Goal: Task Accomplishment & Management: Complete application form

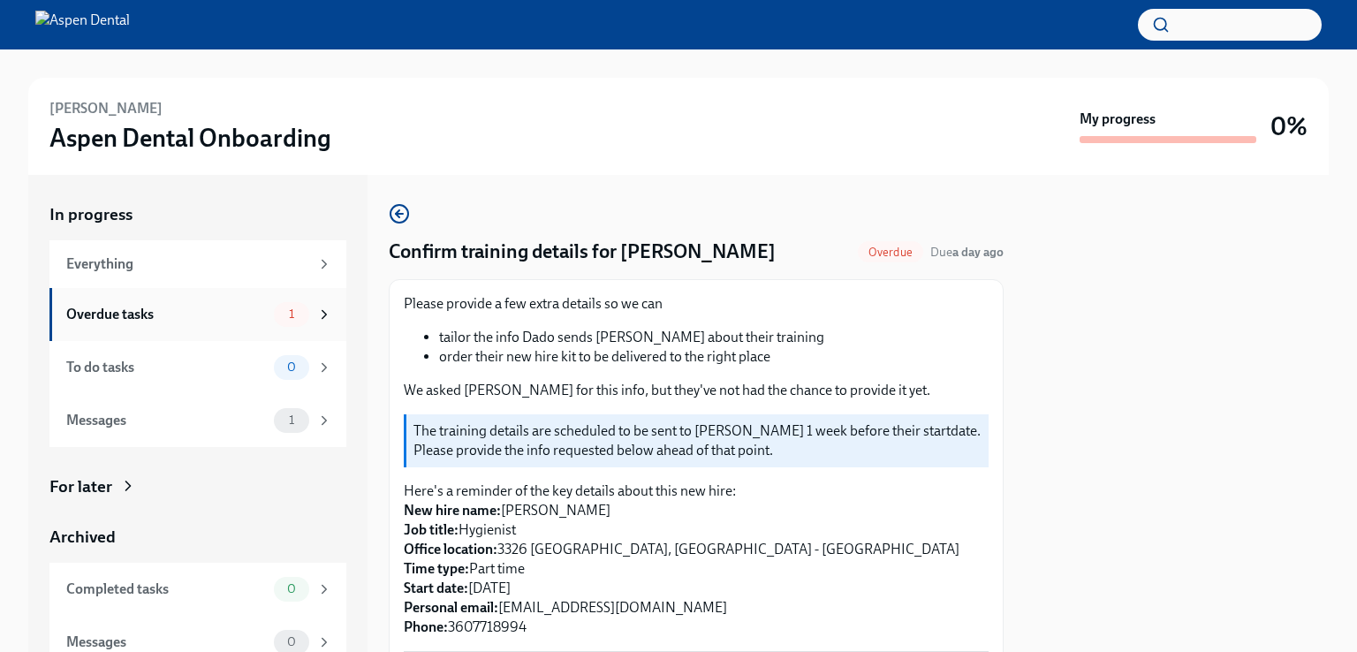
click at [274, 322] on div "1" at bounding box center [303, 314] width 58 height 25
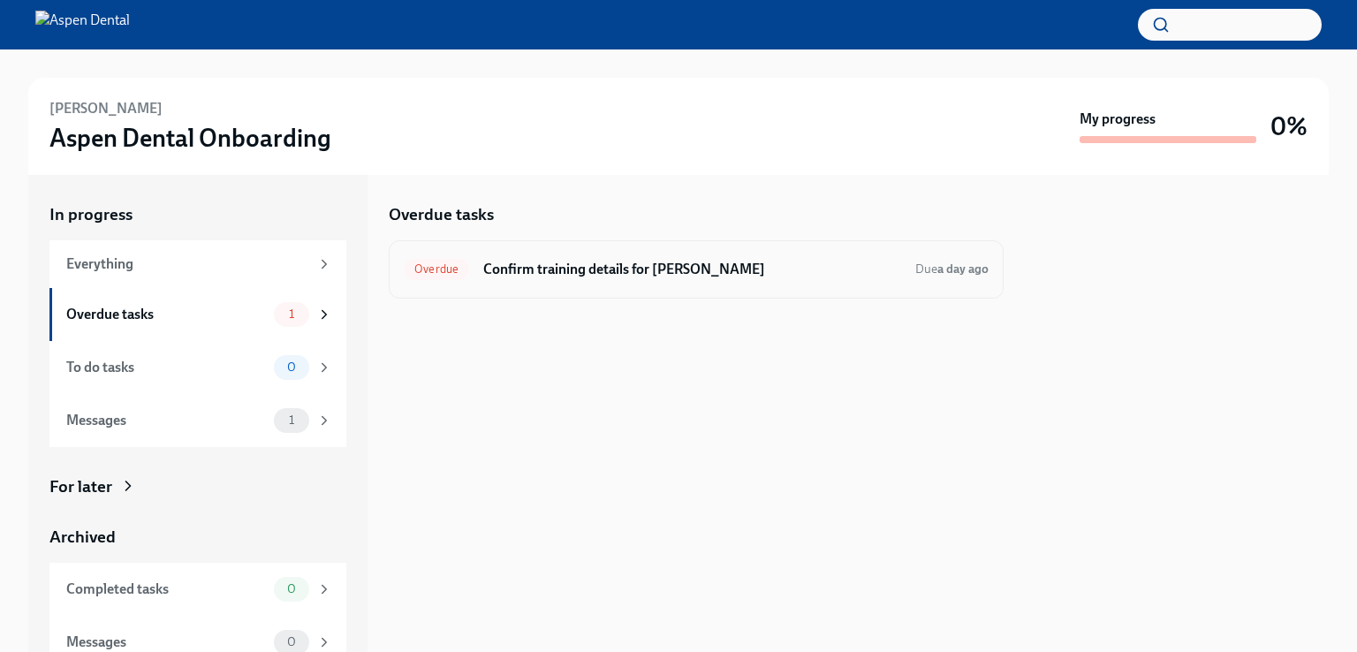
click at [487, 272] on h6 "Confirm training details for [PERSON_NAME]" at bounding box center [692, 269] width 418 height 19
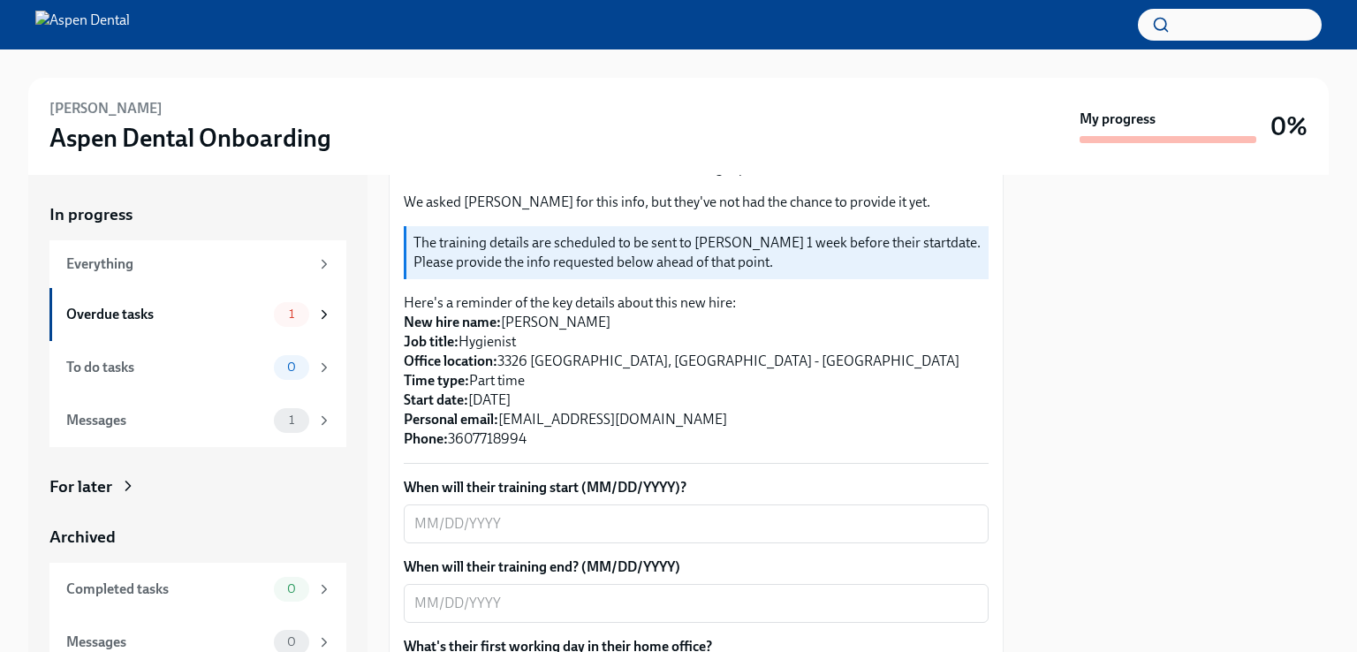
scroll to position [223, 0]
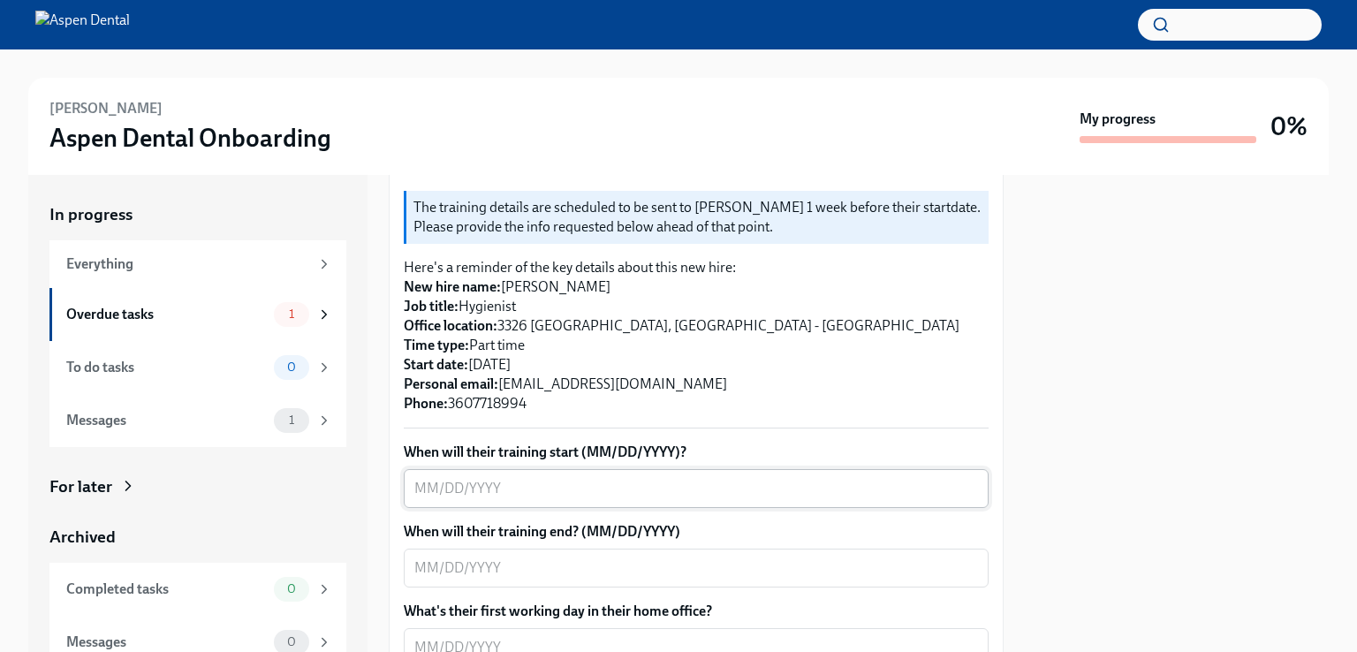
click at [692, 494] on textarea "When will their training start (MM/DD/YYYY)?" at bounding box center [696, 488] width 564 height 21
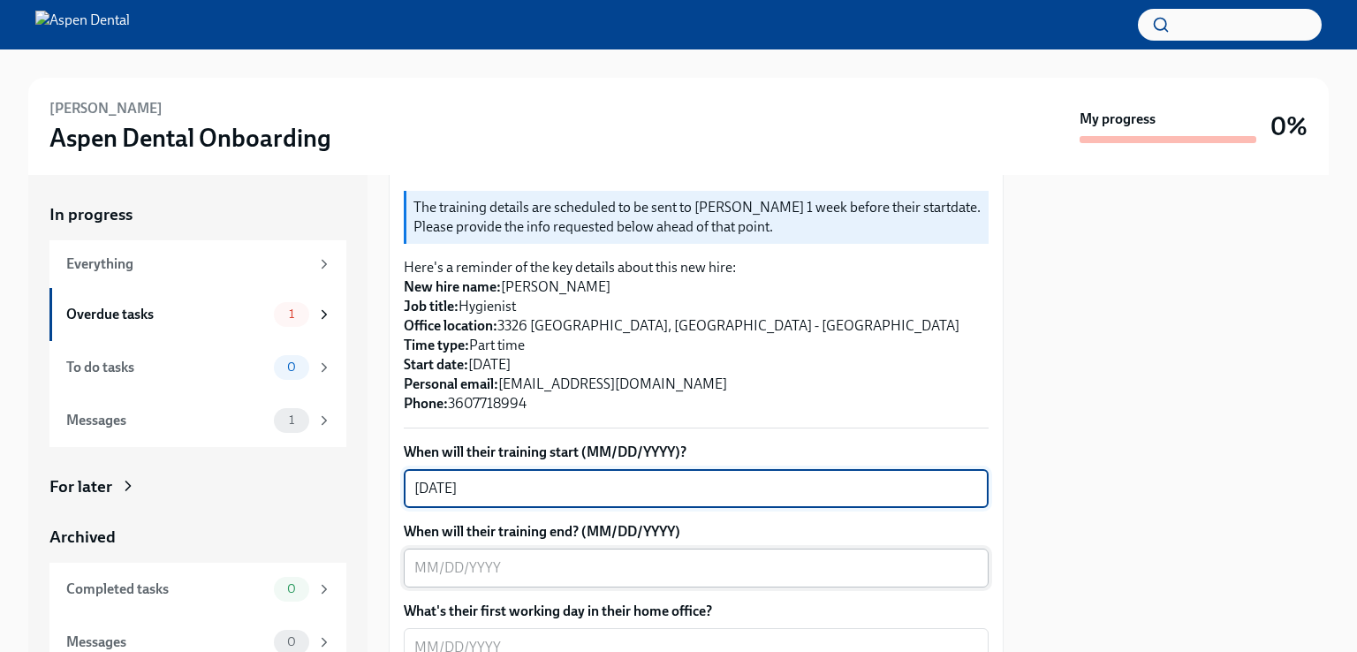
type textarea "[DATE]"
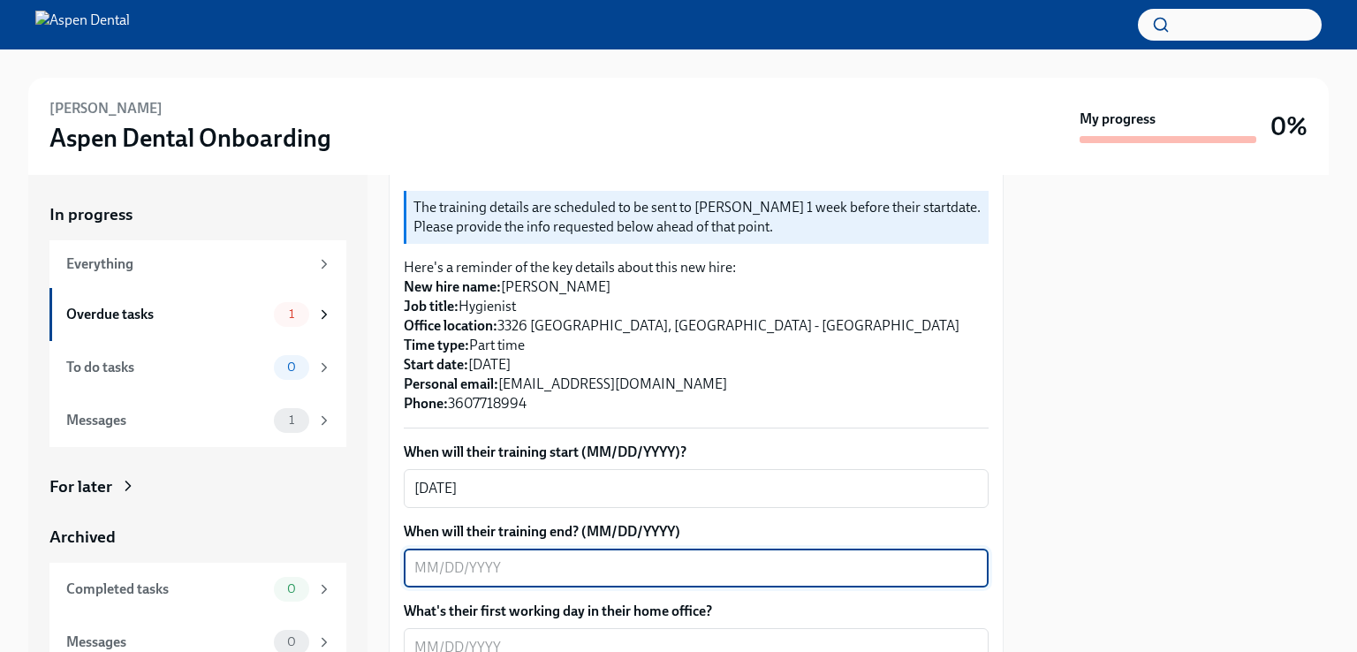
click at [693, 570] on textarea "When will their training end? (MM/DD/YYYY)" at bounding box center [696, 567] width 564 height 21
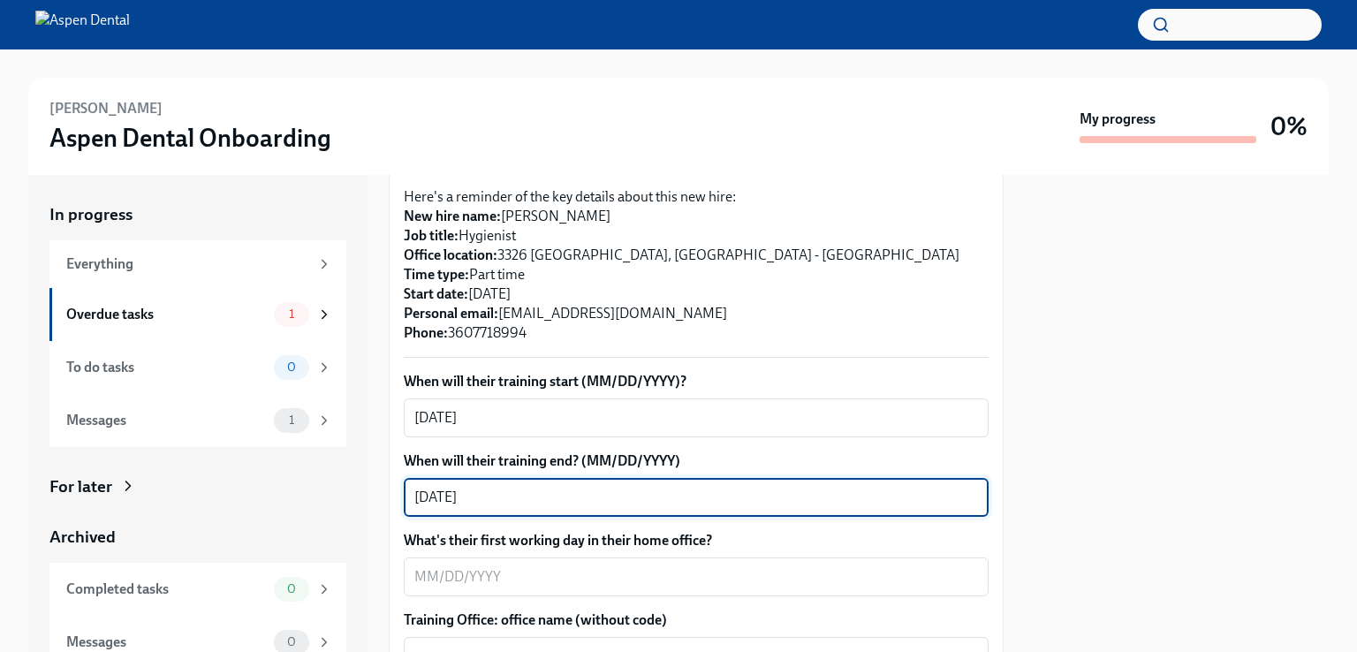
scroll to position [329, 0]
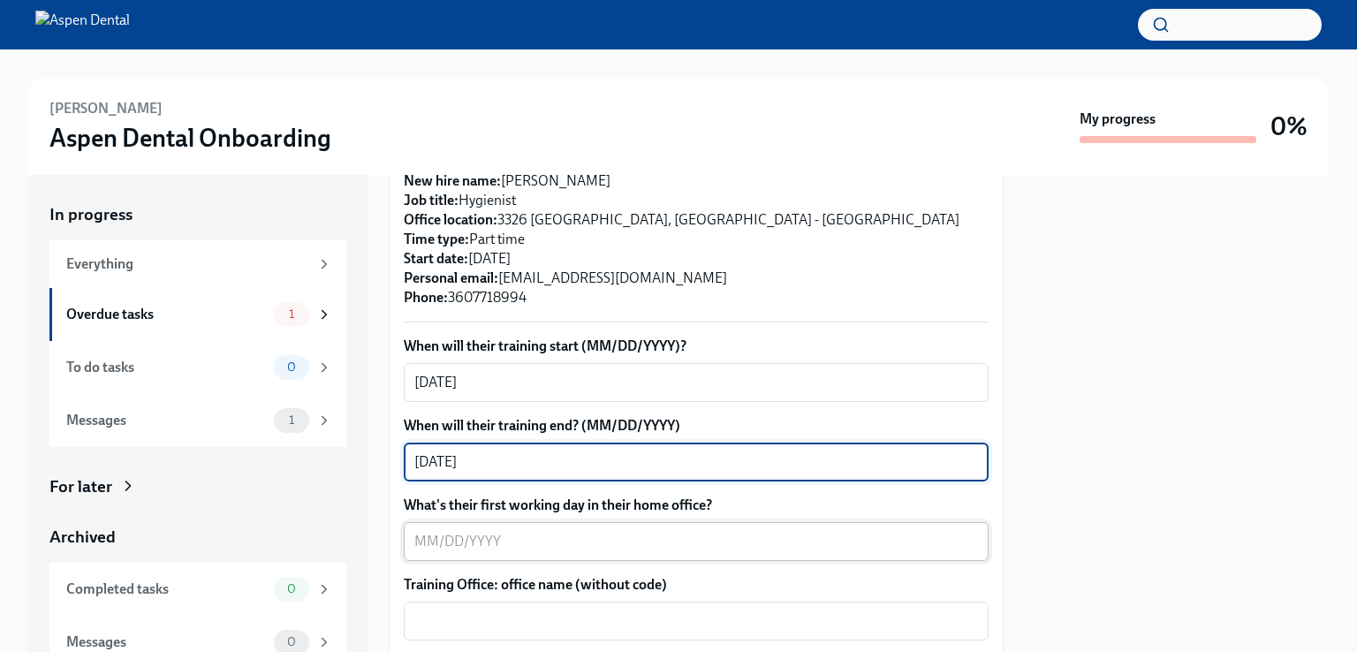
type textarea "[DATE]"
click at [488, 545] on textarea "What's their first working day in their home office?" at bounding box center [696, 541] width 564 height 21
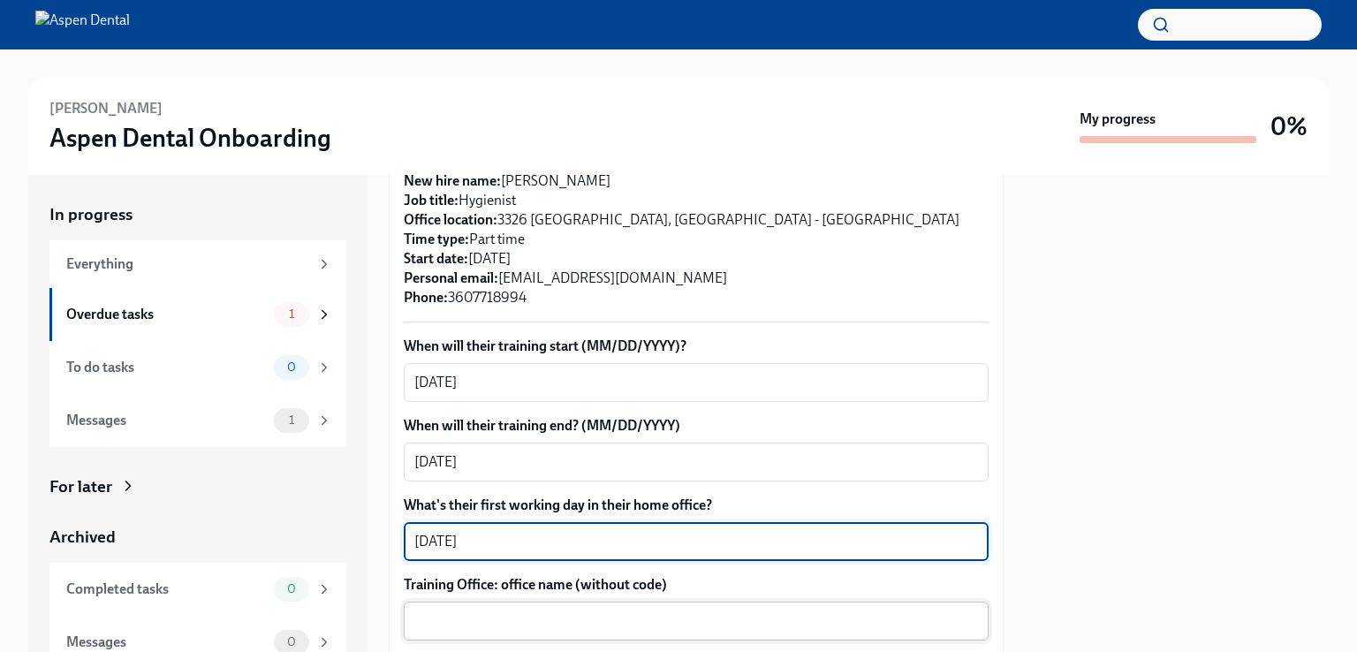
type textarea "[DATE]"
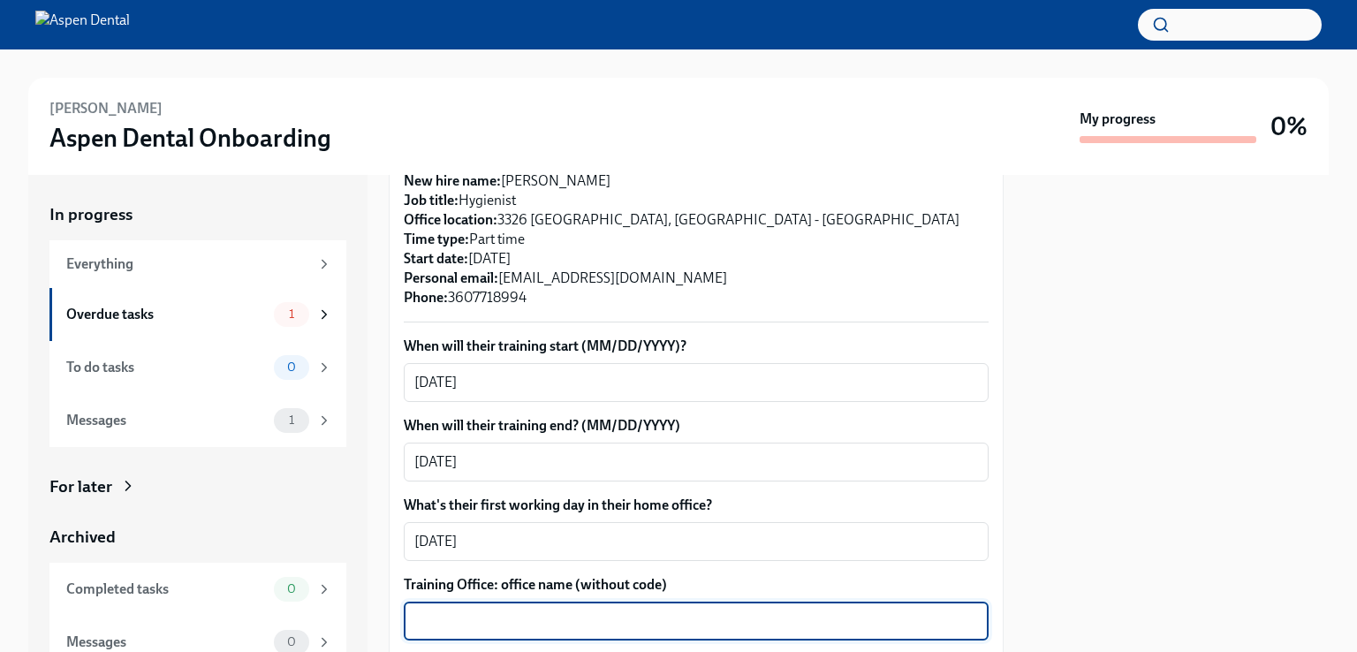
click at [617, 624] on textarea "Training Office: office name (without code)" at bounding box center [696, 620] width 564 height 21
type textarea "Grants Pass, [US_STATE]"
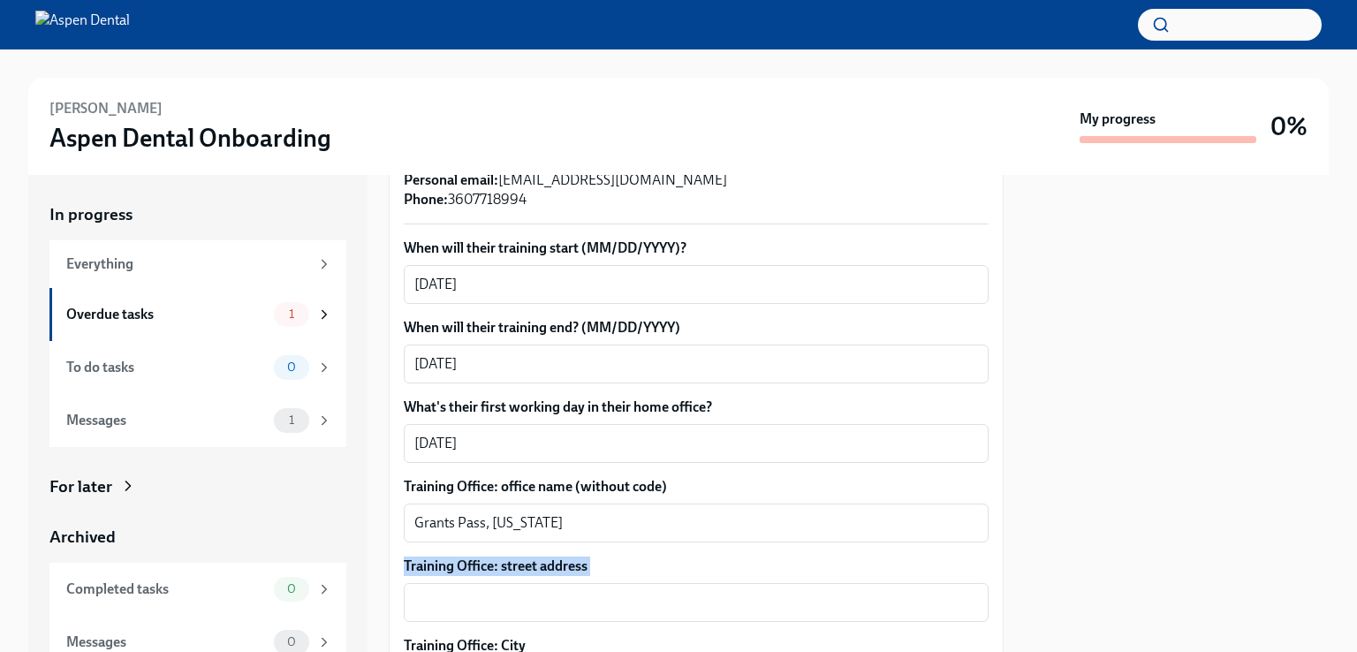
click at [990, 642] on div "Confirm training details for [PERSON_NAME] Overdue Due a day ago Please provide…" at bounding box center [696, 413] width 615 height 477
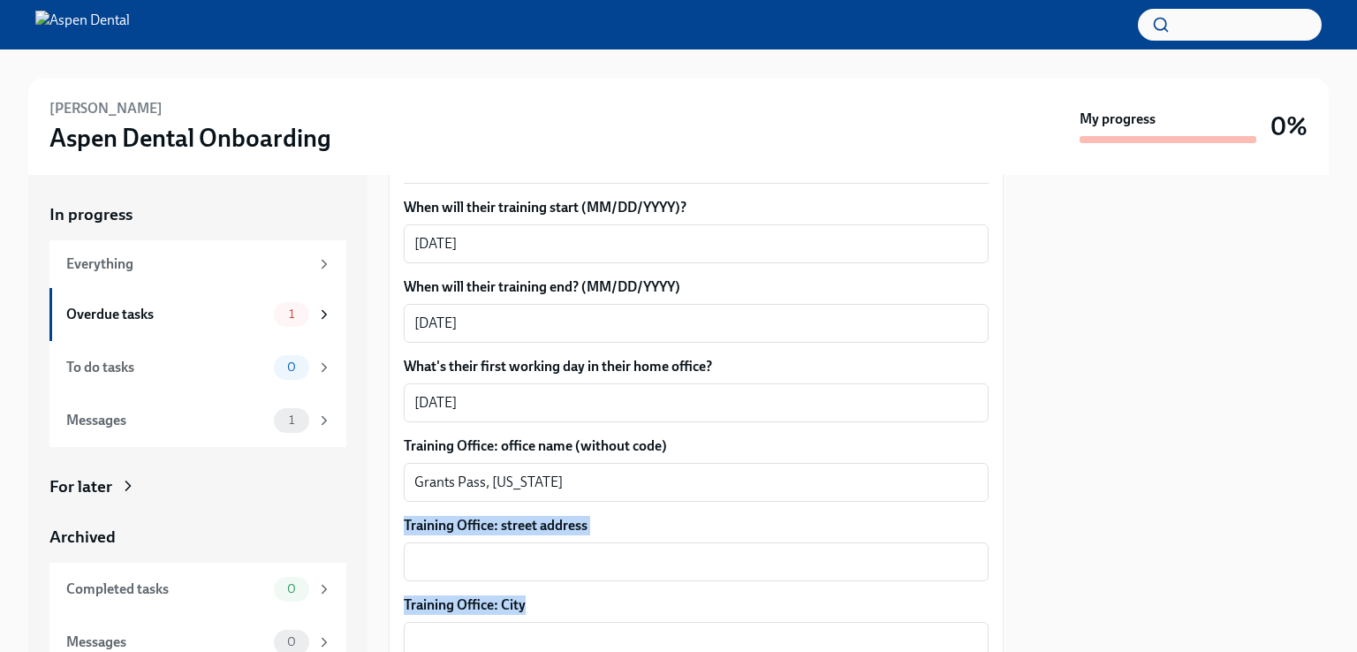
scroll to position [474, 0]
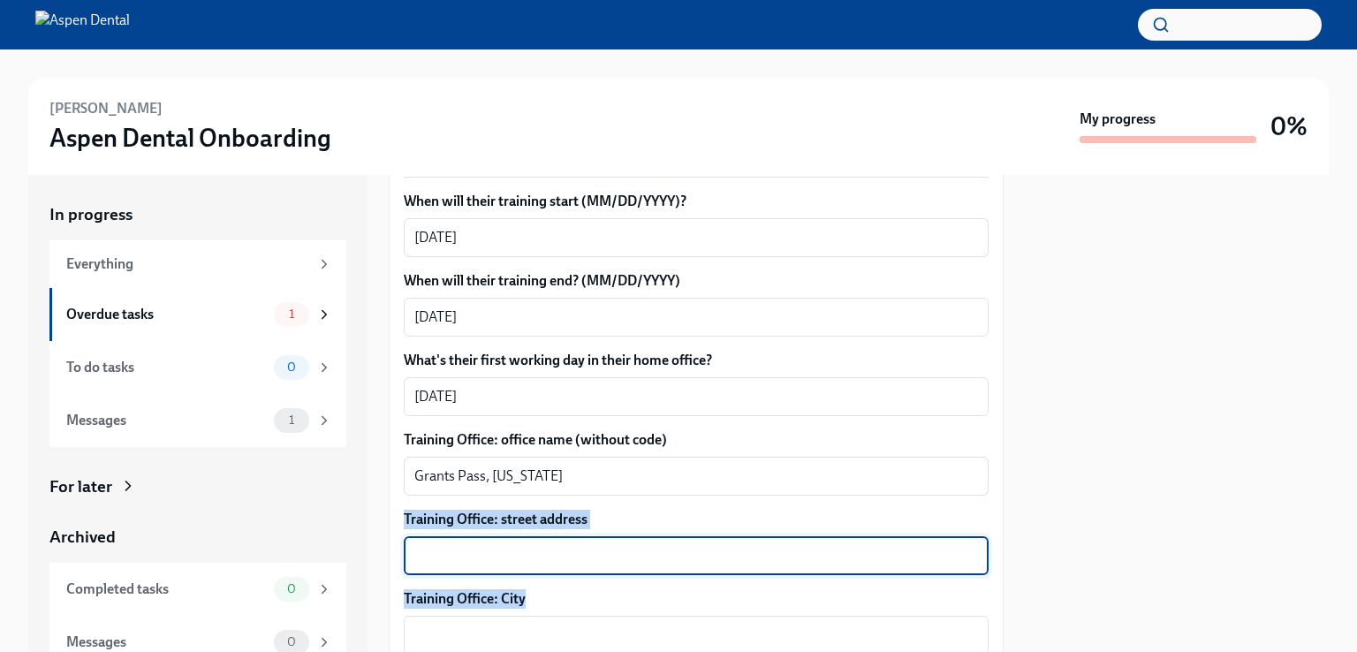
click at [587, 547] on textarea "Training Office: street address" at bounding box center [696, 555] width 564 height 21
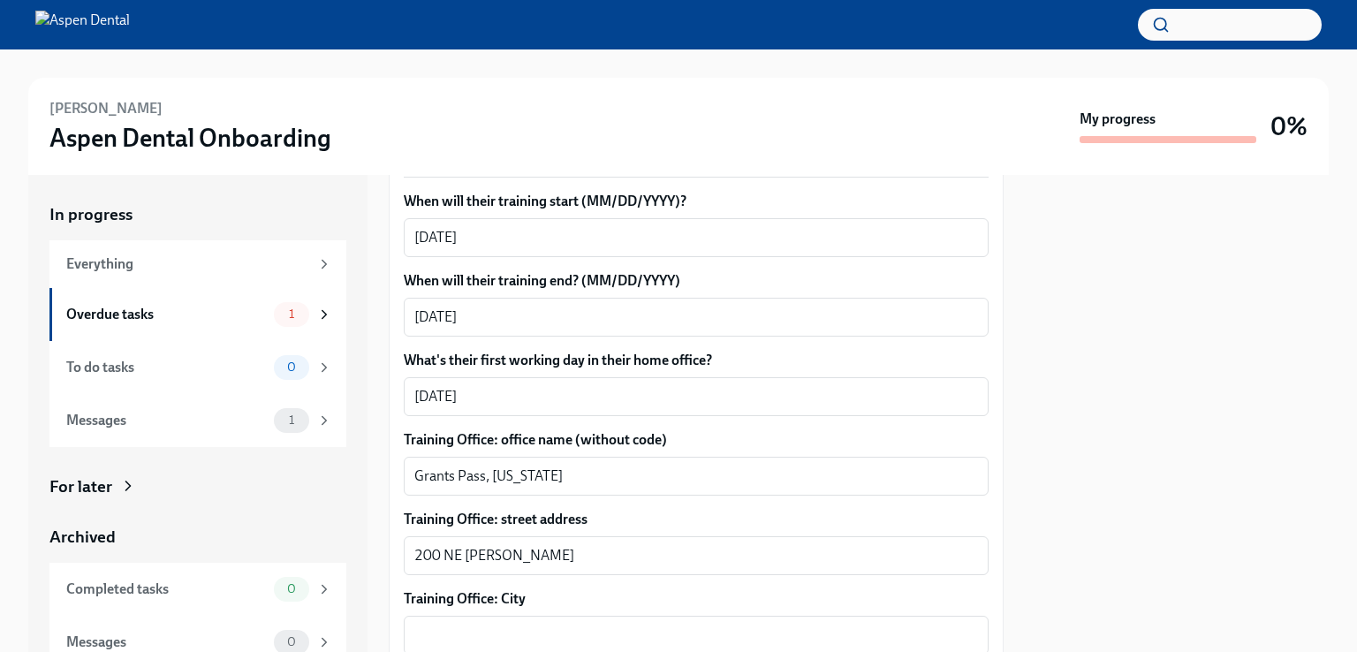
click at [514, 519] on label "Training Office: street address" at bounding box center [696, 519] width 585 height 19
click at [514, 545] on textarea "200 NE [PERSON_NAME]" at bounding box center [696, 555] width 564 height 21
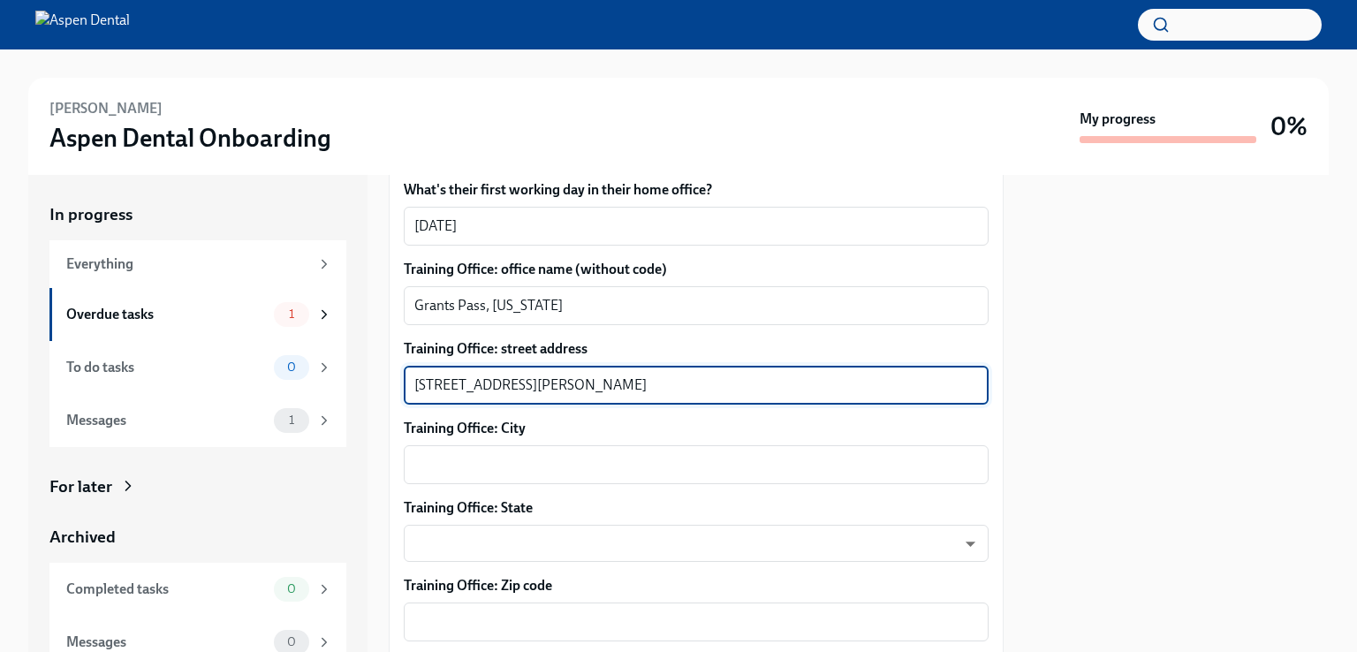
scroll to position [651, 0]
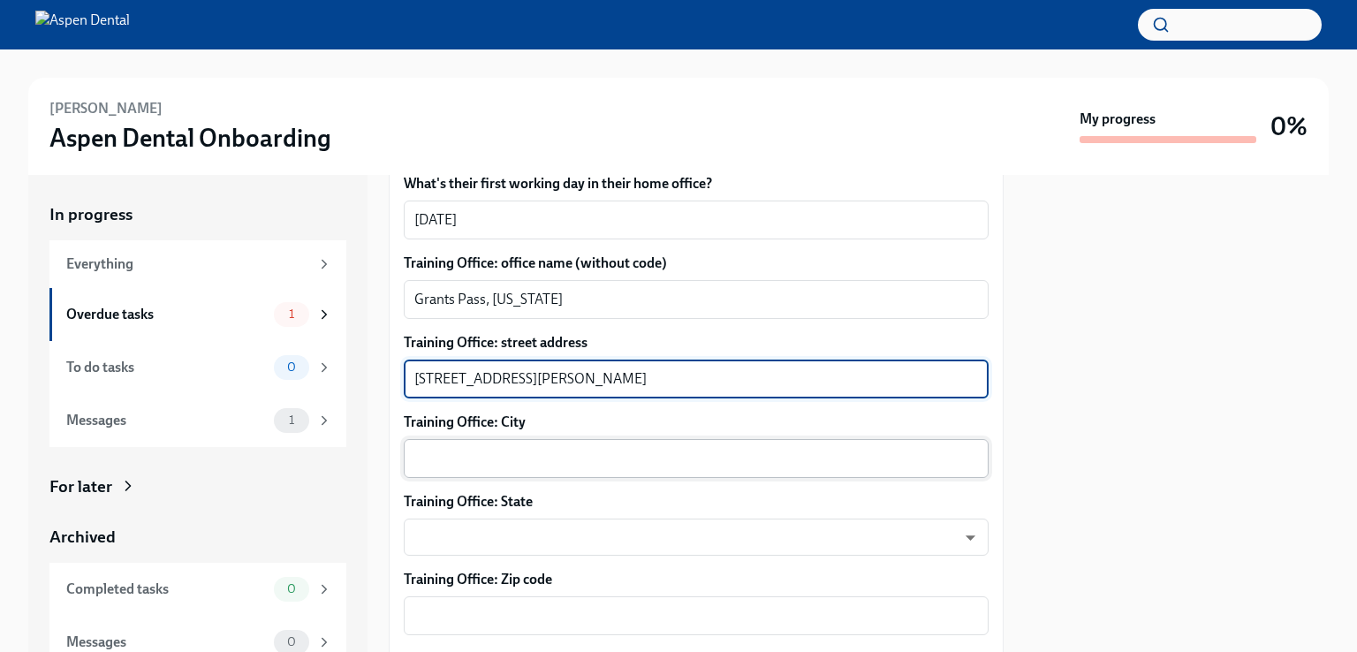
type textarea "[STREET_ADDRESS][PERSON_NAME]"
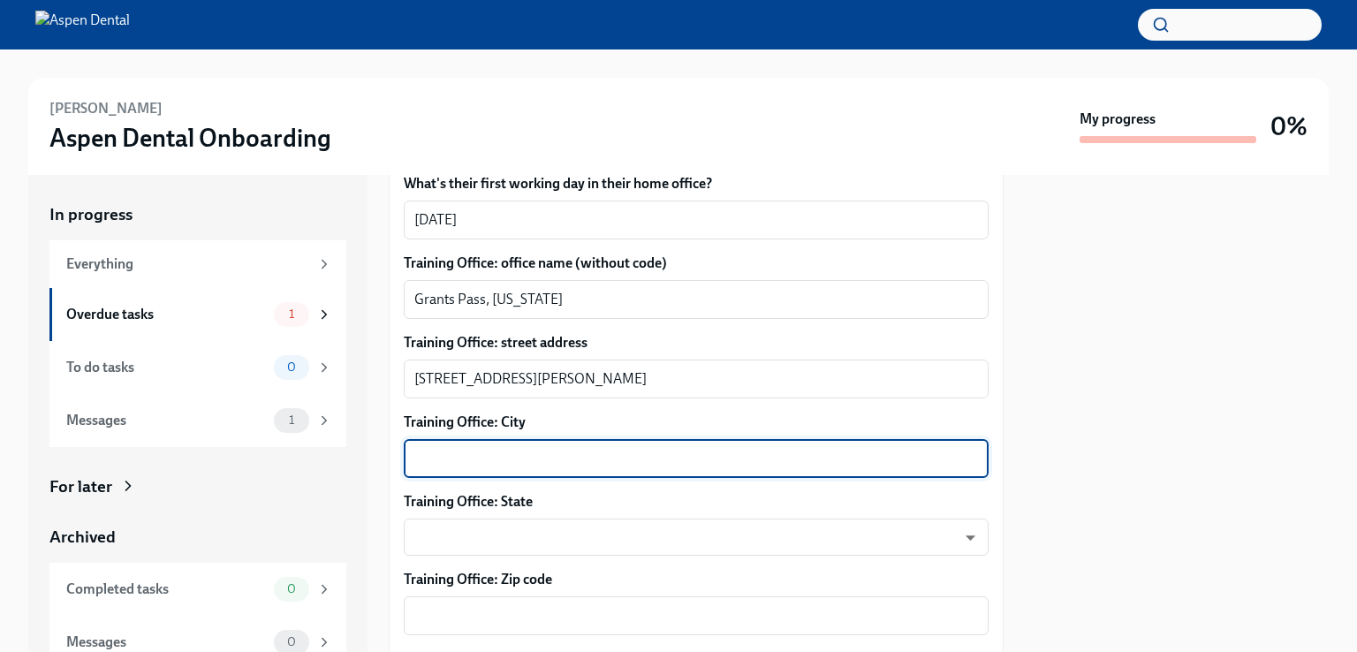
click at [621, 459] on textarea "Training Office: City" at bounding box center [696, 458] width 564 height 21
type textarea "Grants Pass"
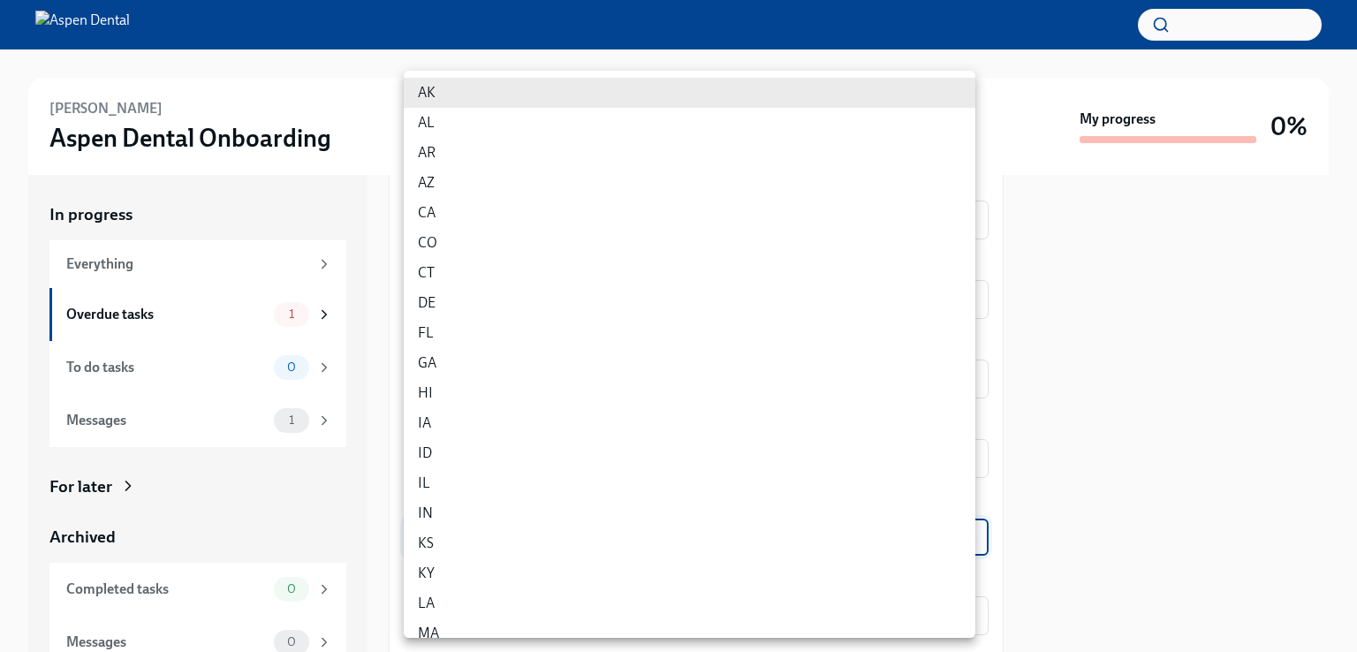
click at [579, 541] on body "[PERSON_NAME] Aspen Dental Onboarding My progress 0% In progress Everything Ove…" at bounding box center [678, 326] width 1357 height 652
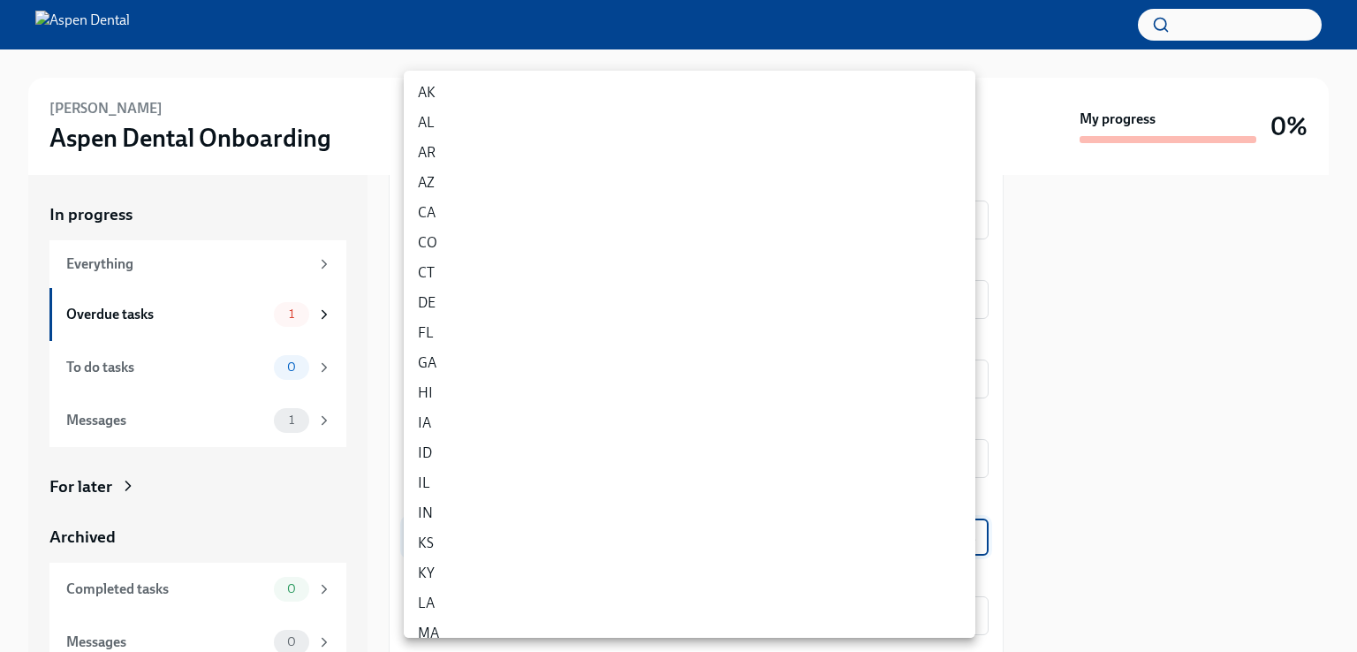
scroll to position [760, 0]
click at [456, 420] on li "OR" at bounding box center [690, 414] width 572 height 30
type input "1iNFoO7ko"
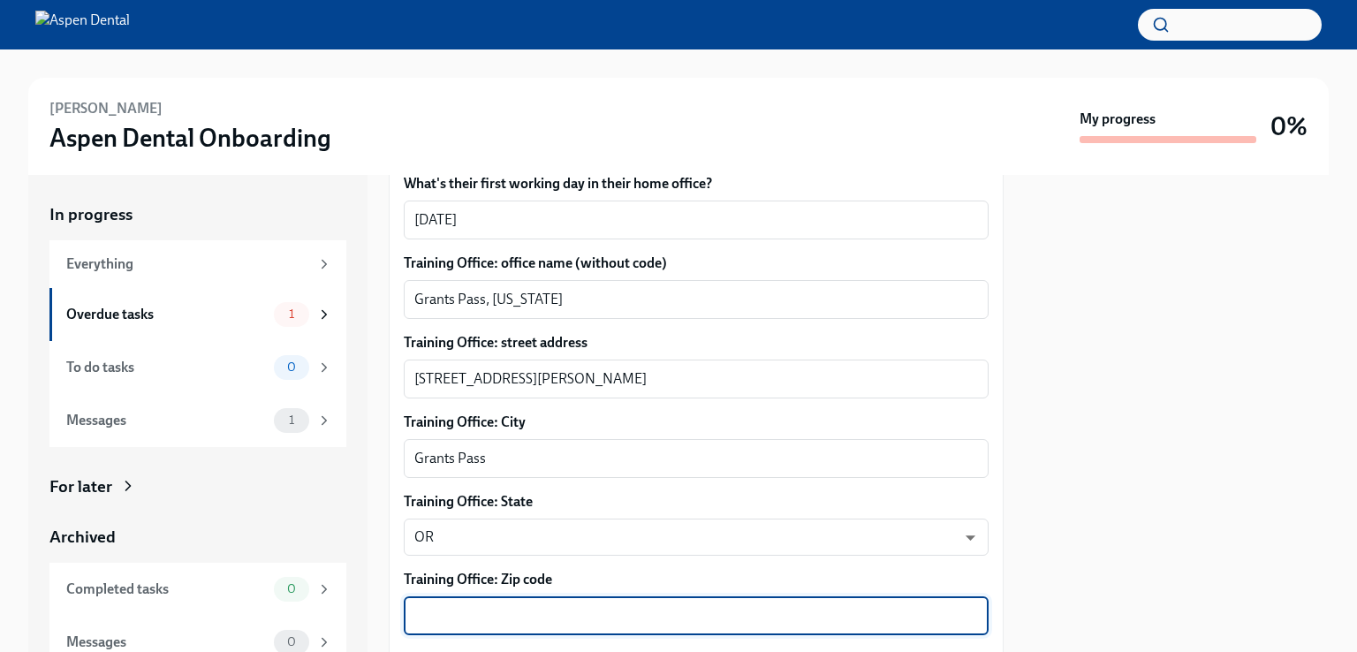
click at [530, 613] on textarea "Training Office: Zip code" at bounding box center [696, 615] width 564 height 21
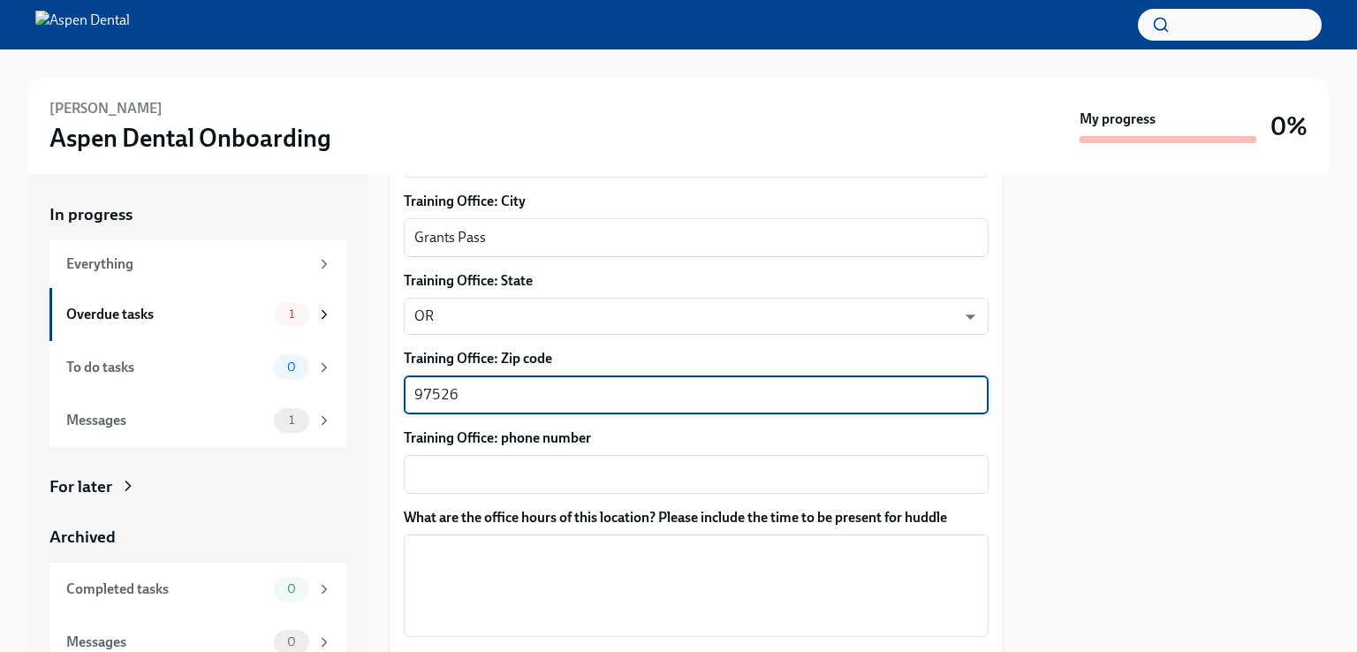
scroll to position [898, 0]
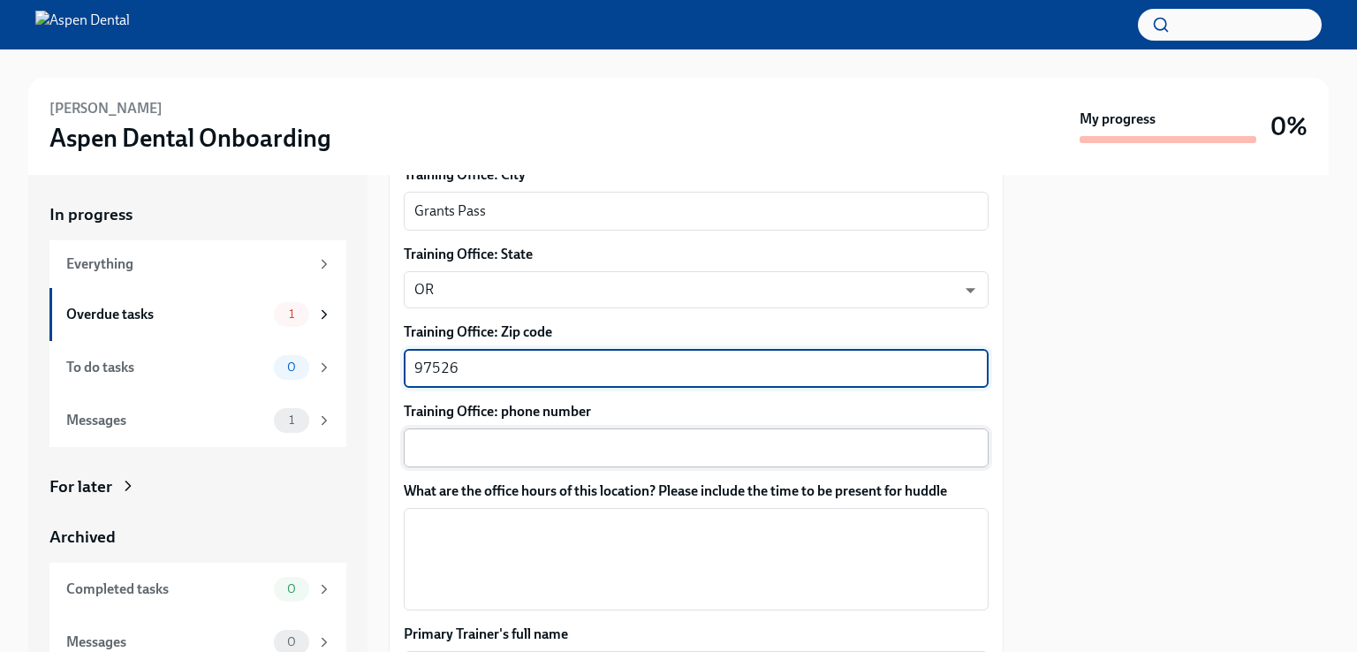
type textarea "97526"
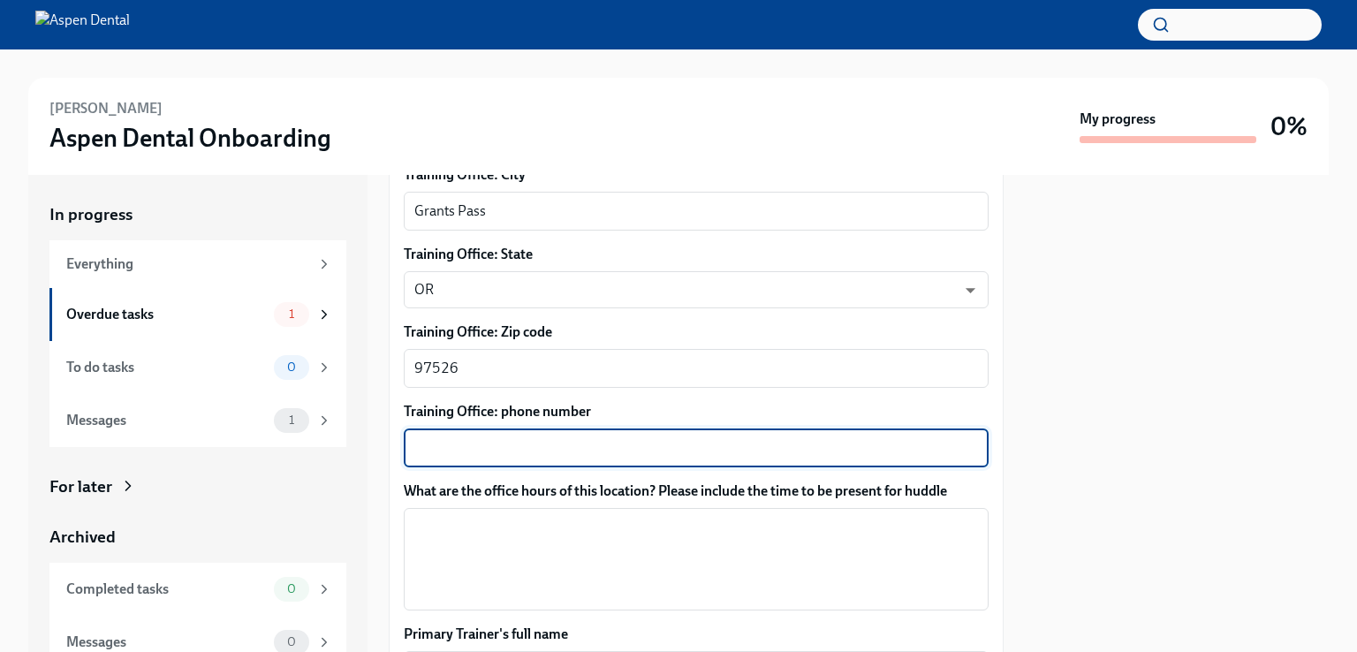
click at [643, 450] on textarea "Training Office: phone number" at bounding box center [696, 447] width 564 height 21
type textarea "[PHONE_NUMBER]"
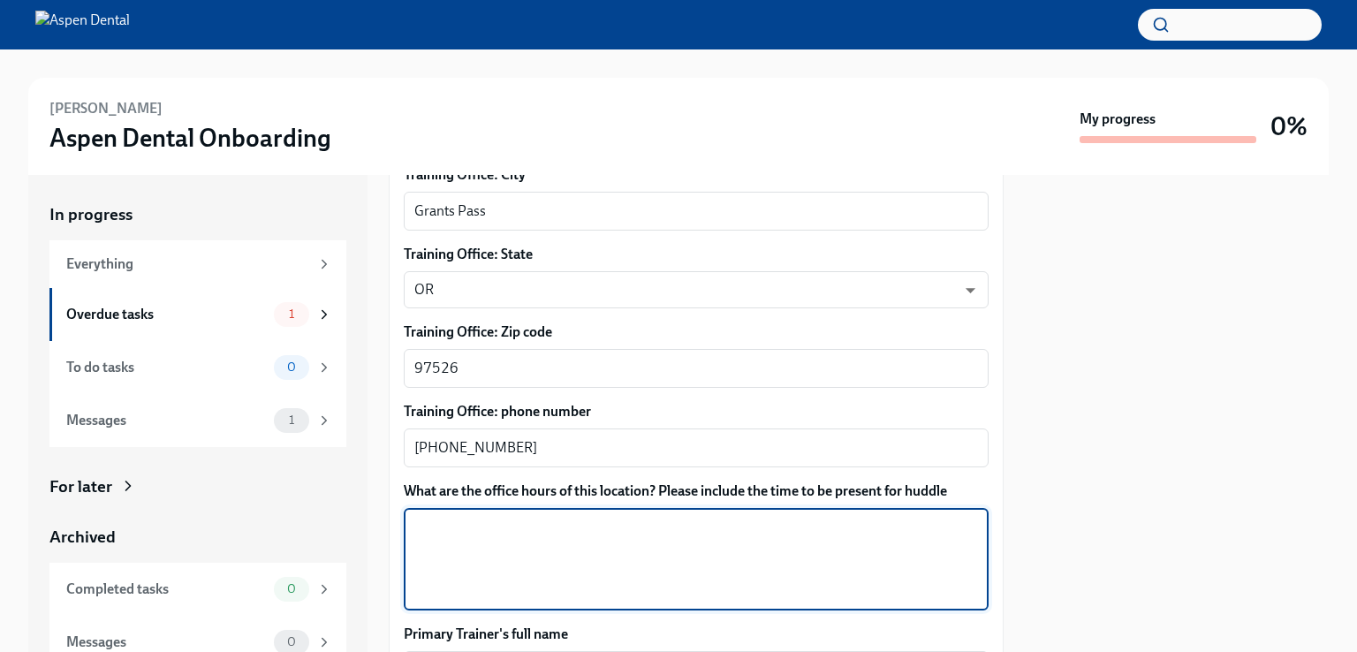
click at [625, 541] on textarea "What are the office hours of this location? Please include the time to be prese…" at bounding box center [696, 559] width 564 height 85
type textarea "D"
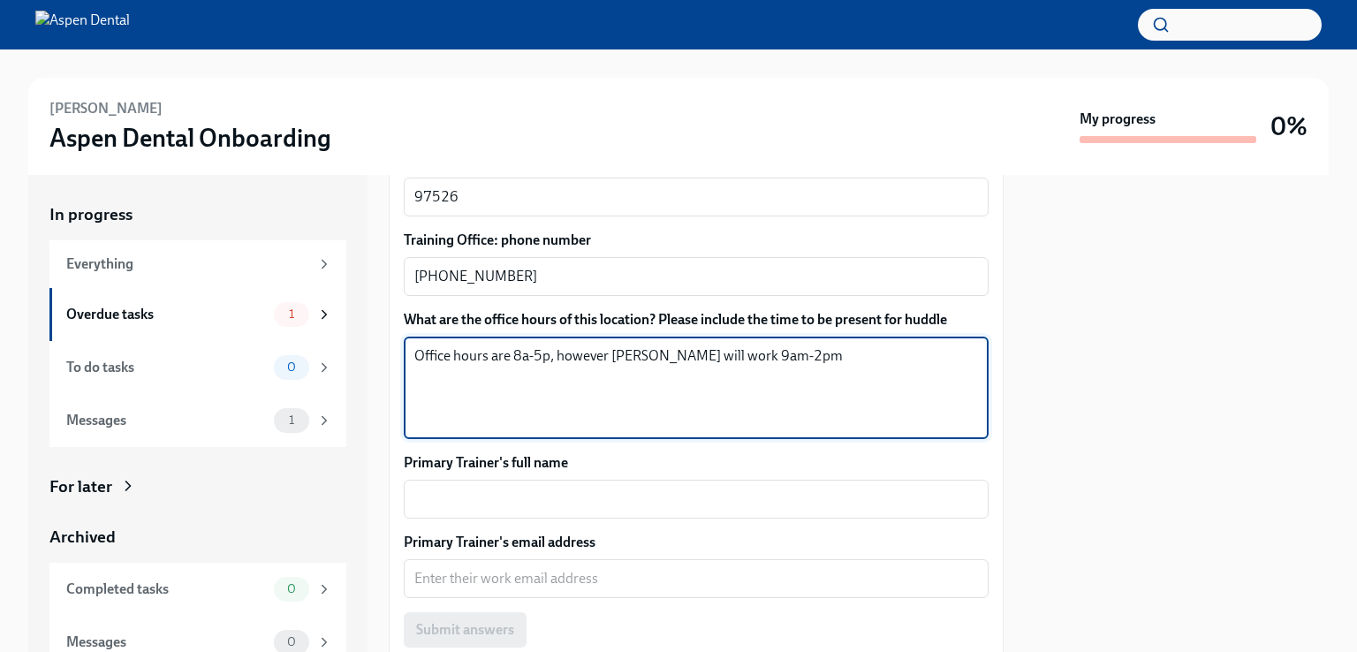
scroll to position [1075, 0]
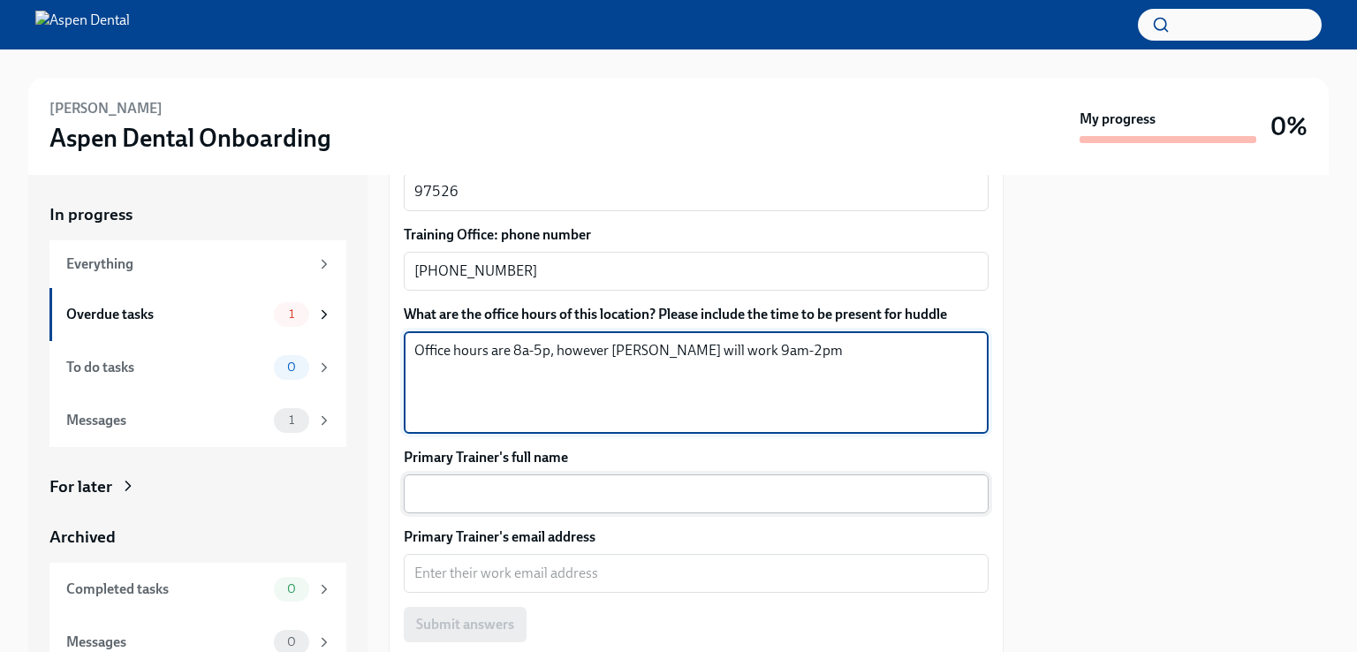
type textarea "Office hours are 8a-5p, however [PERSON_NAME] will work 9am-2pm"
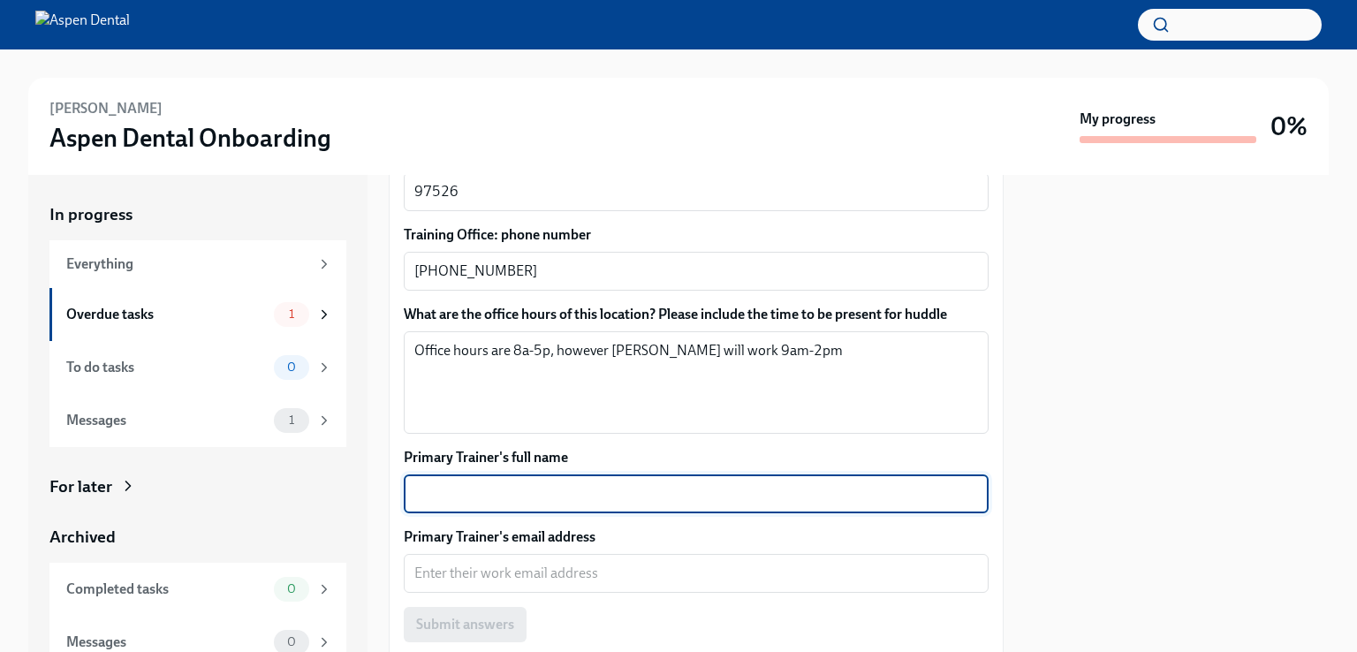
click at [629, 496] on textarea "Primary Trainer's full name" at bounding box center [696, 493] width 564 height 21
type textarea "[PERSON_NAME]"
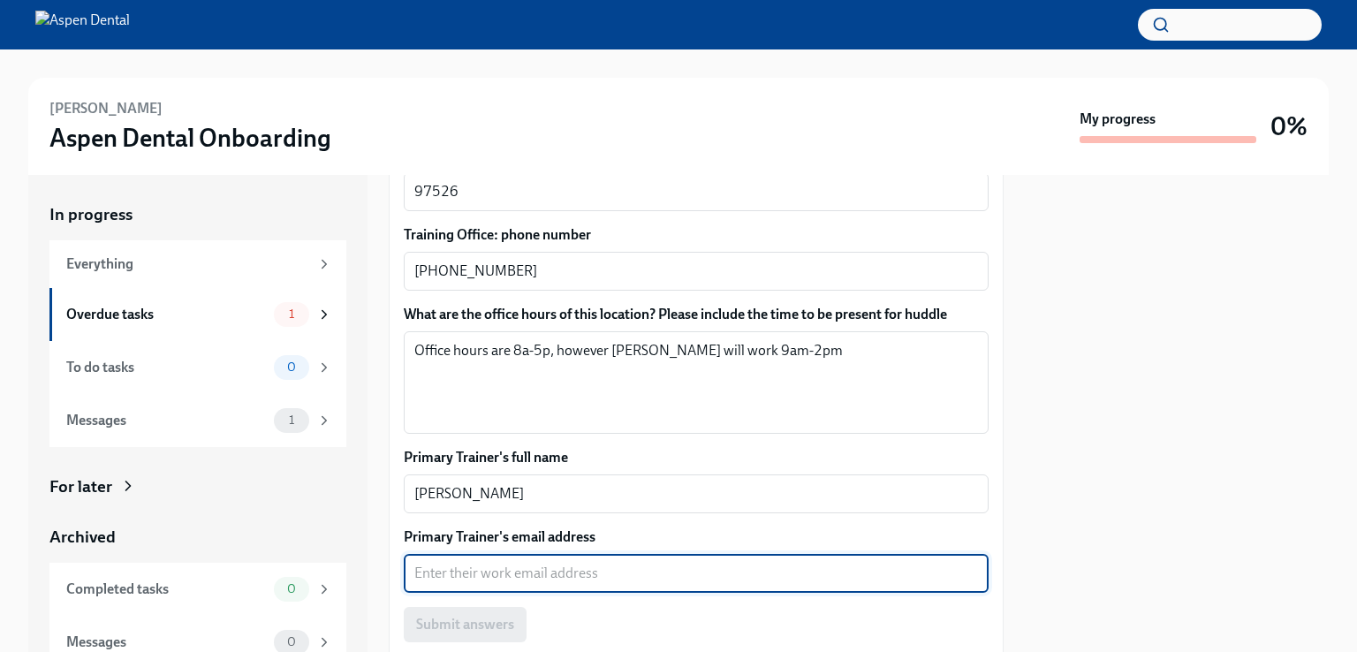
click at [604, 576] on textarea "Primary Trainer's email address" at bounding box center [696, 573] width 564 height 21
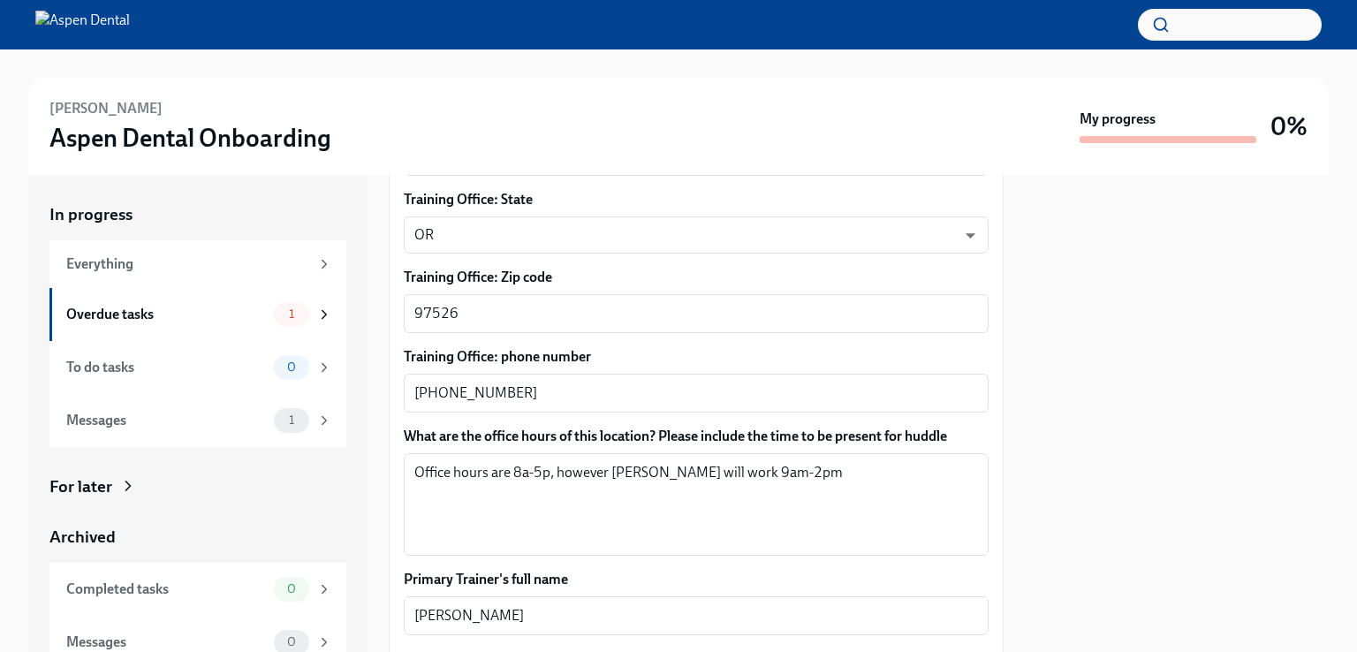
scroll to position [870, 0]
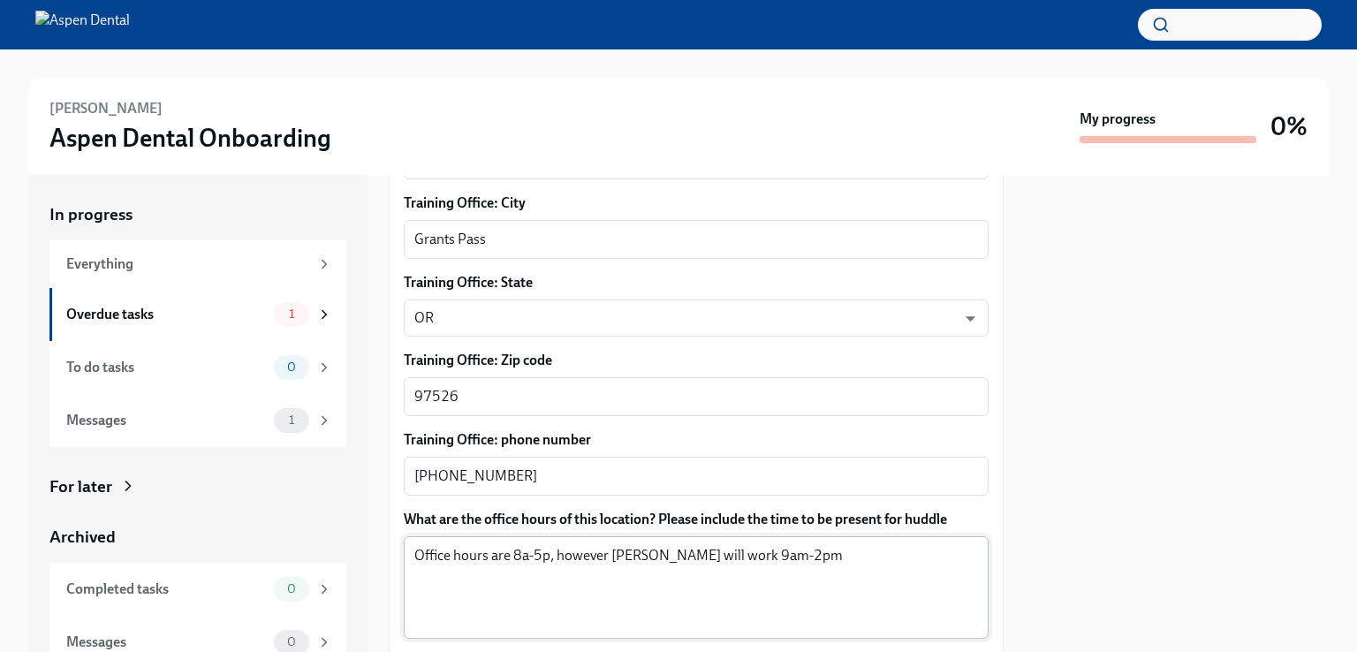
type textarea "[PERSON_NAME][EMAIL_ADDRESS][DOMAIN_NAME]"
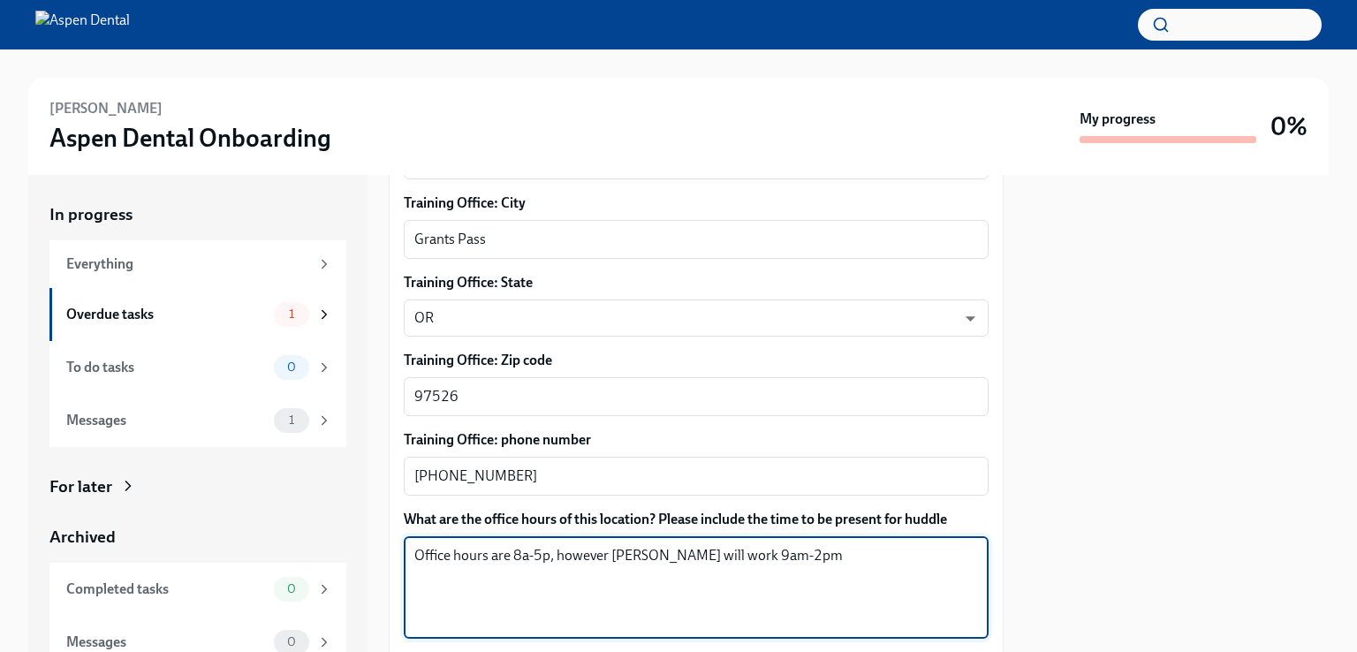
click at [799, 556] on textarea "Office hours are 8a-5p, however [PERSON_NAME] will work 9am-2pm" at bounding box center [696, 587] width 564 height 85
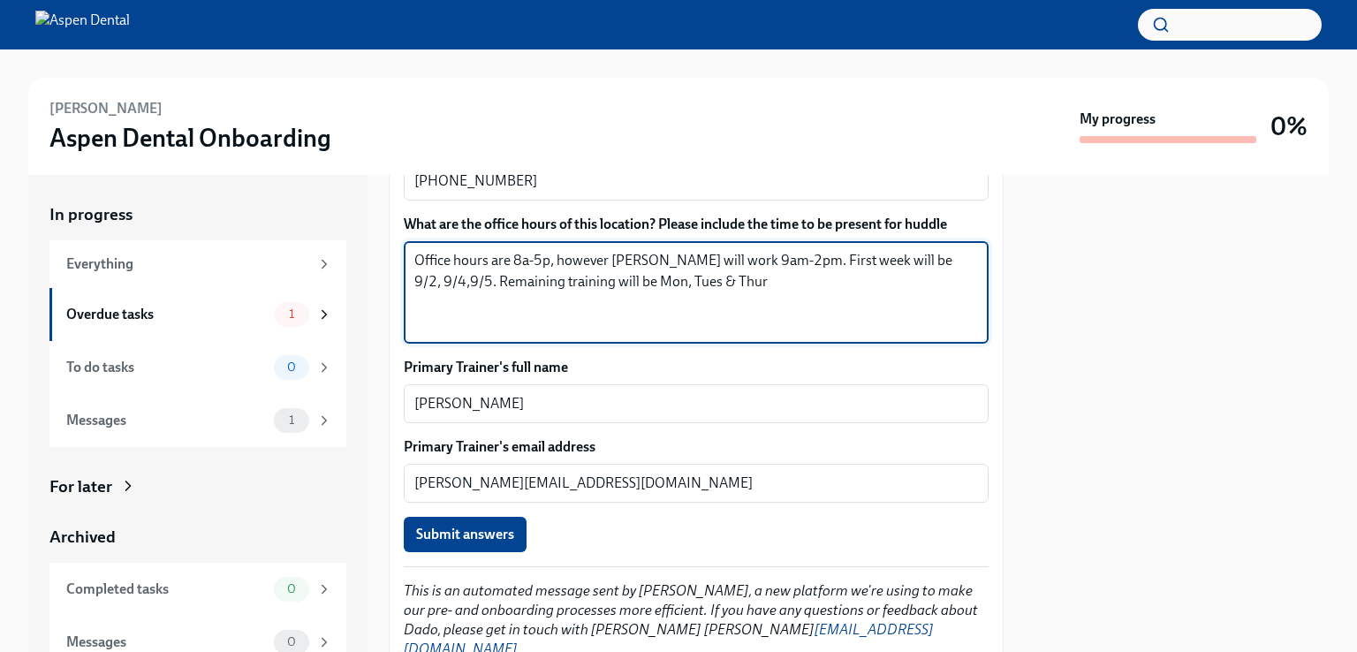
scroll to position [1223, 0]
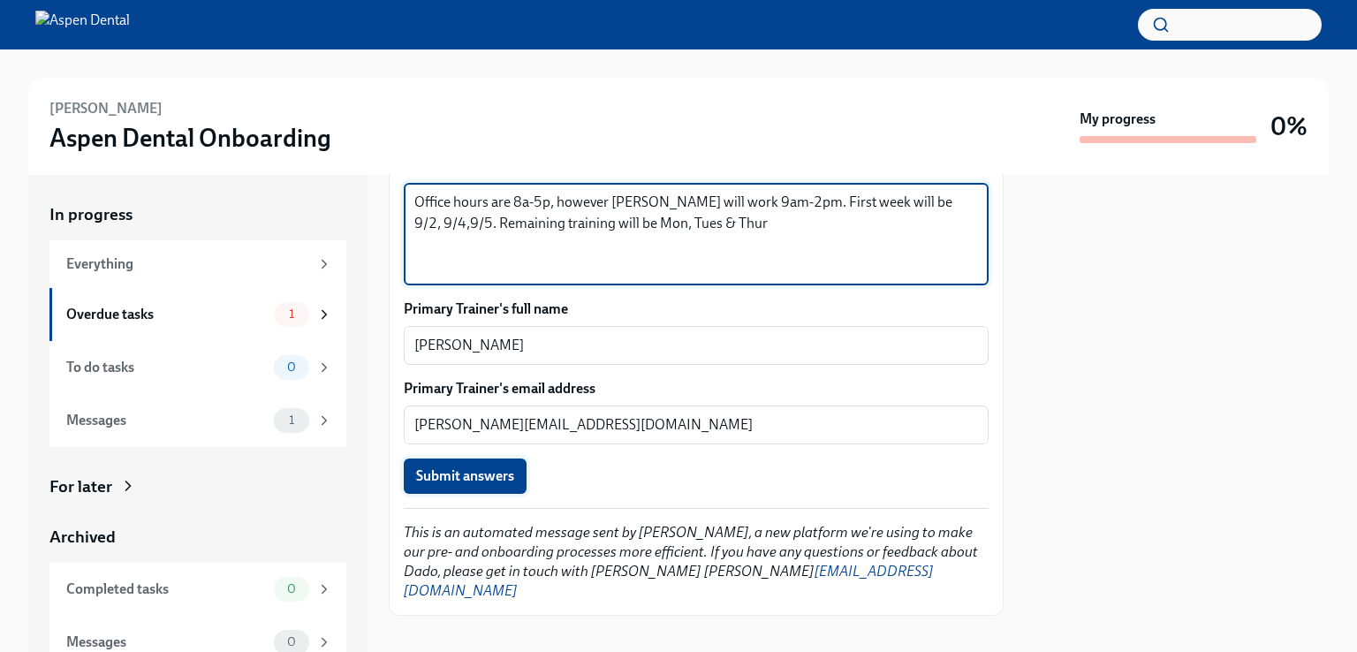
type textarea "Office hours are 8a-5p, however [PERSON_NAME] will work 9am-2pm. First week wil…"
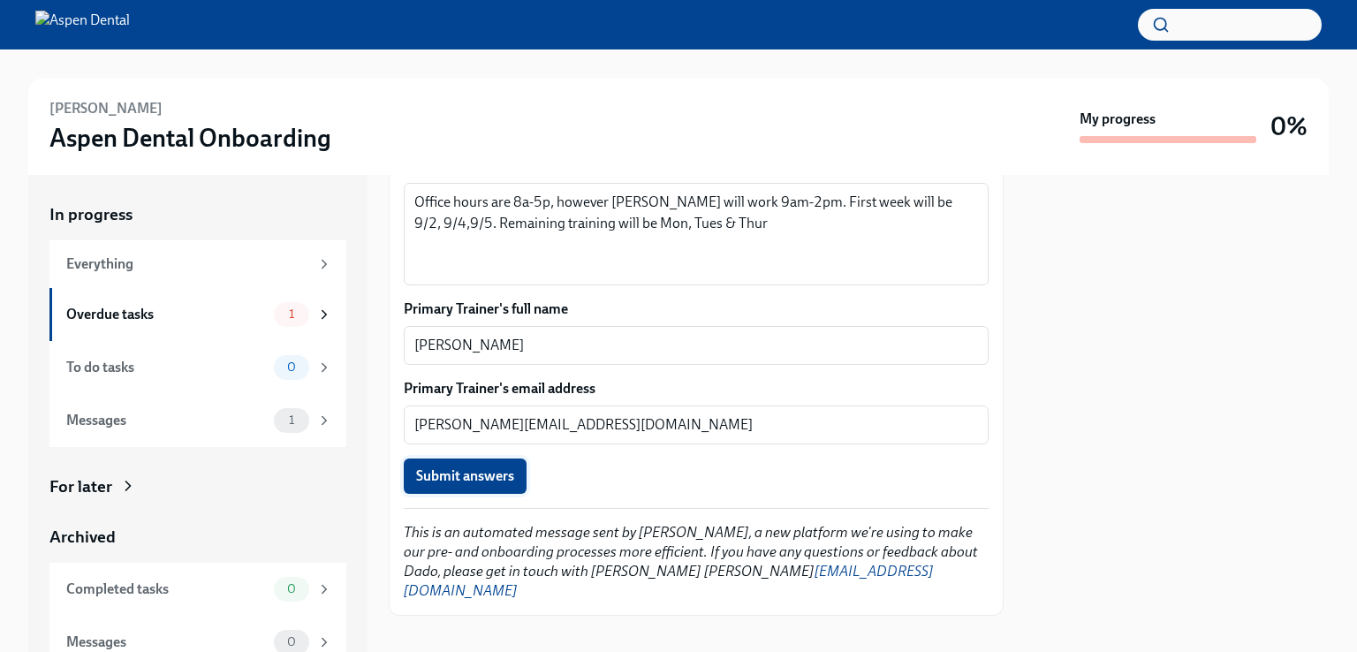
click at [481, 488] on button "Submit answers" at bounding box center [465, 475] width 123 height 35
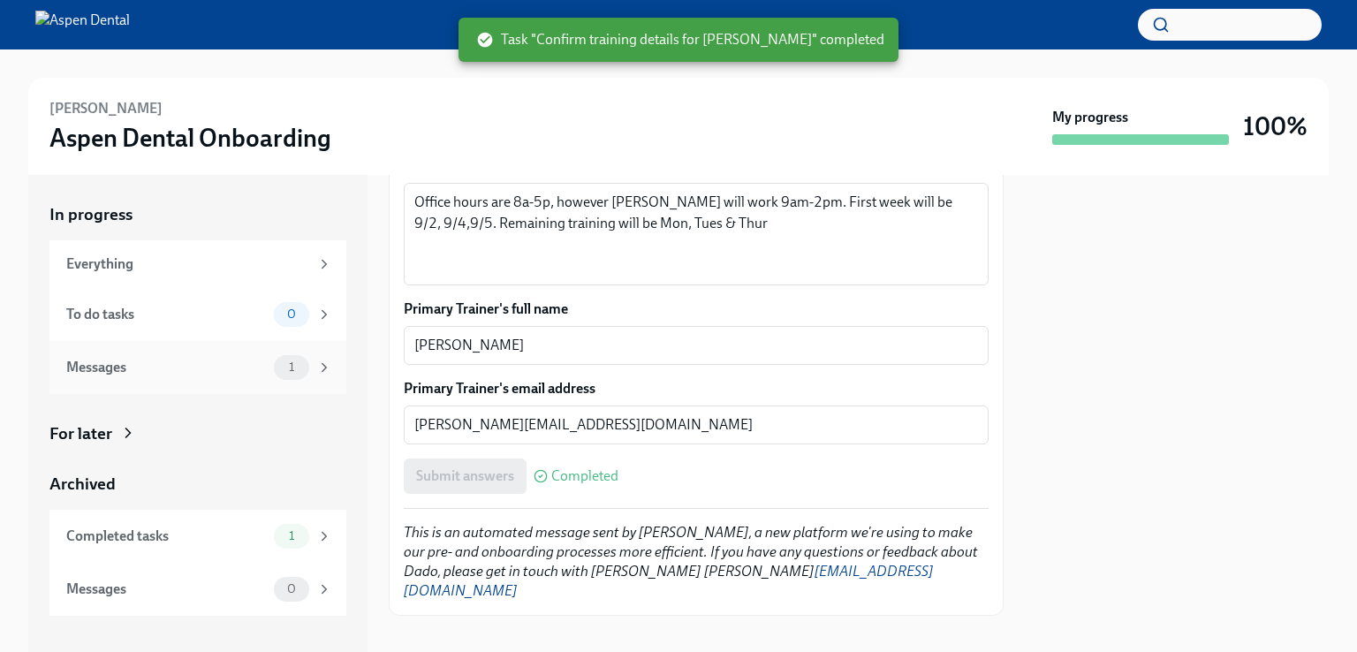
click at [314, 358] on div "1" at bounding box center [303, 367] width 58 height 25
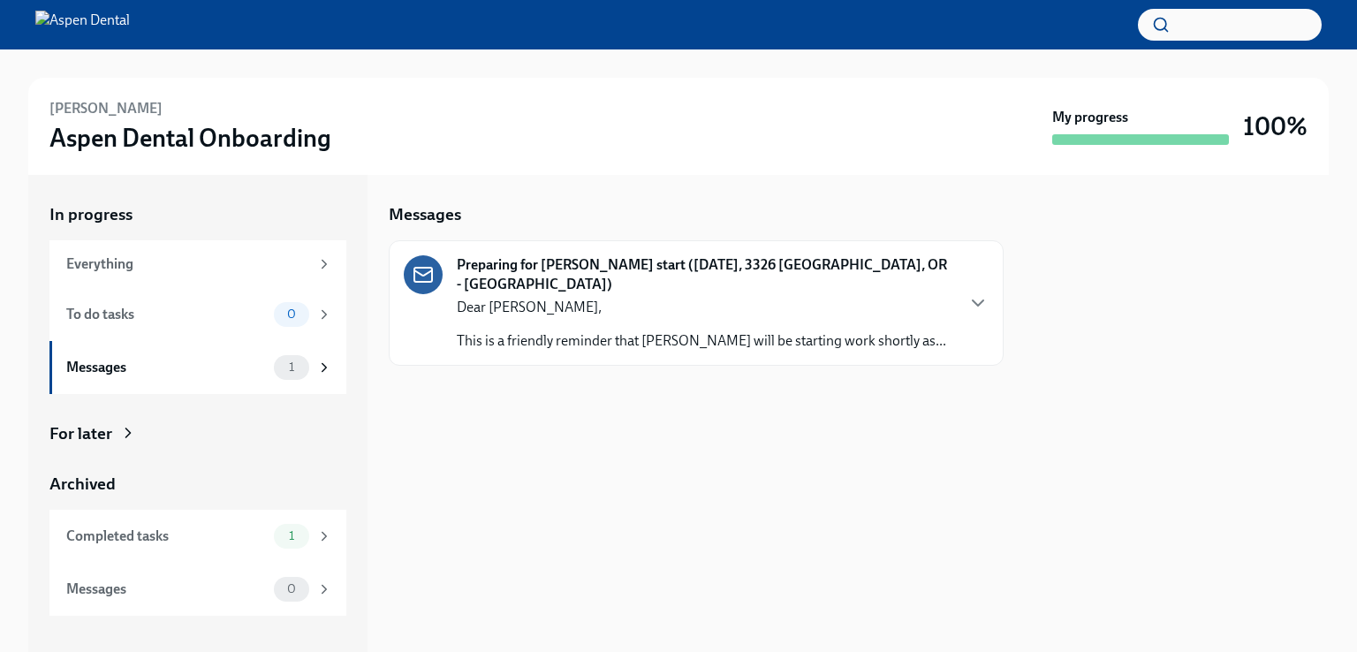
click at [647, 349] on p "This is a friendly reminder that [PERSON_NAME] will be starting work shortly as…" at bounding box center [701, 340] width 489 height 19
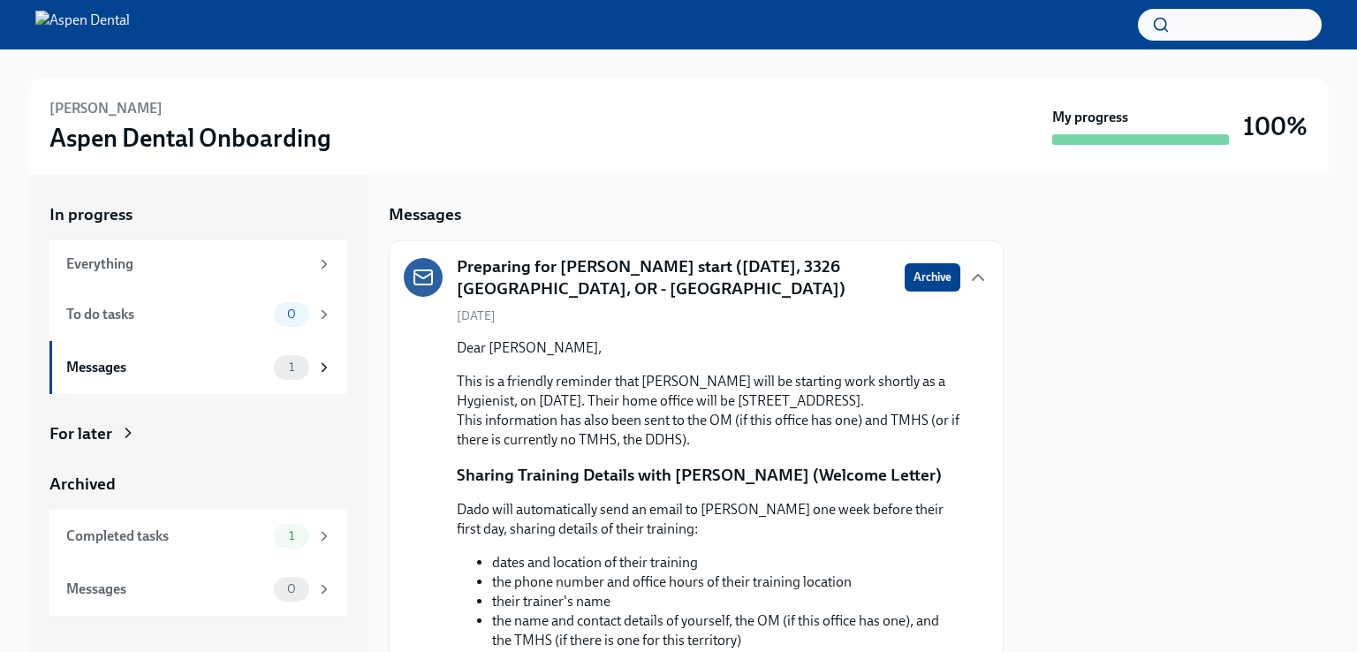
click at [1352, 619] on div "[PERSON_NAME] Aspen Dental Onboarding My progress 100% In progress Everything T…" at bounding box center [678, 350] width 1357 height 602
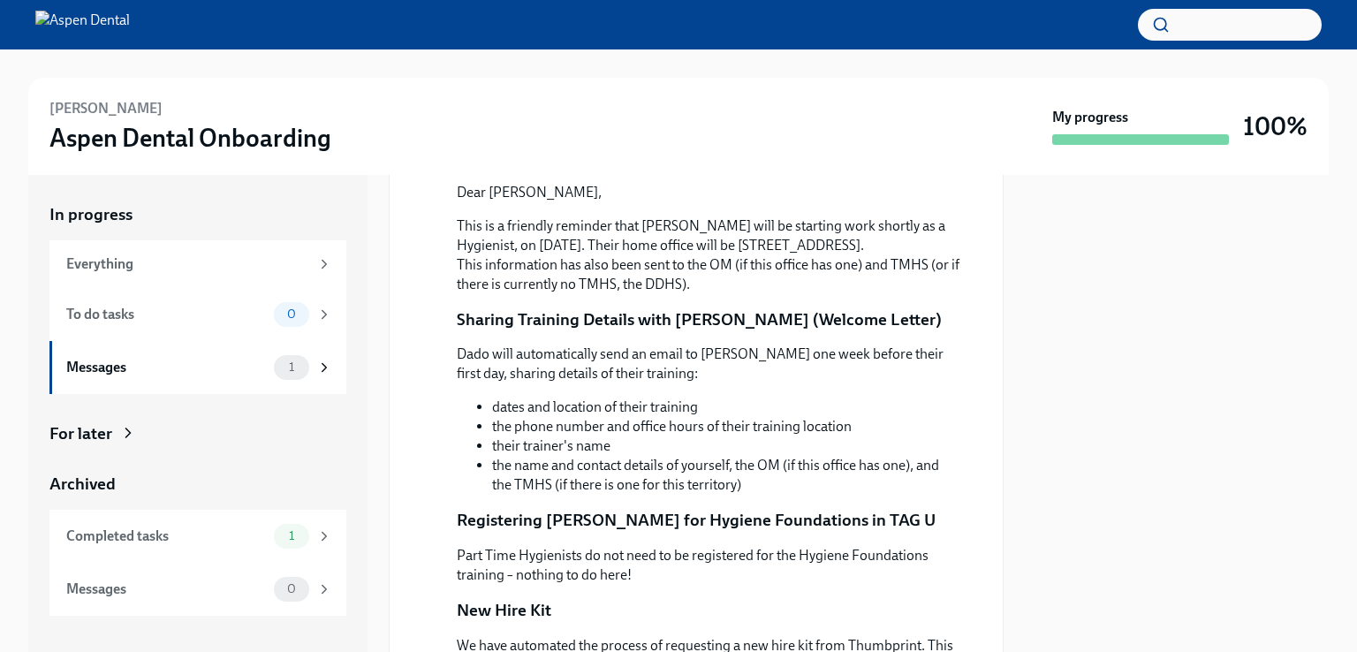
scroll to position [14, 0]
